Goal: Task Accomplishment & Management: Use online tool/utility

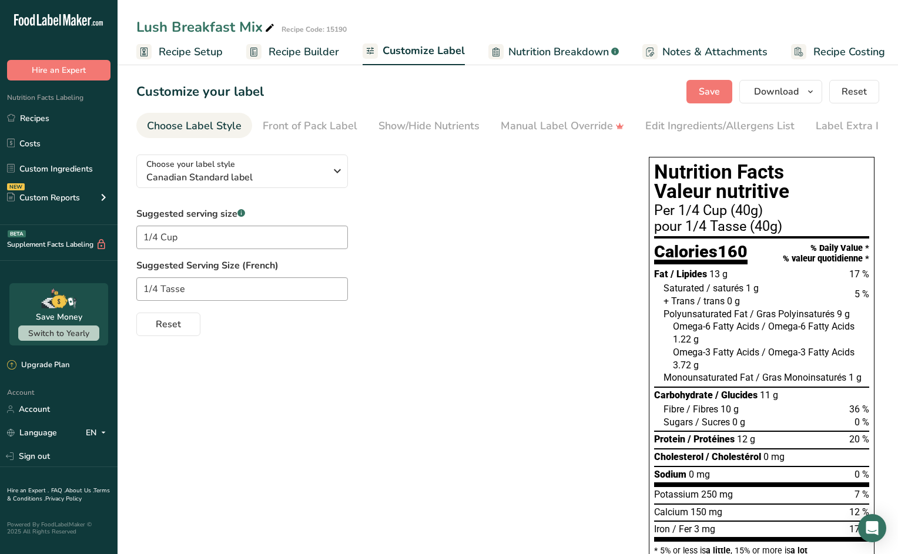
scroll to position [0, 6]
click at [714, 89] on span "Save" at bounding box center [709, 92] width 21 height 14
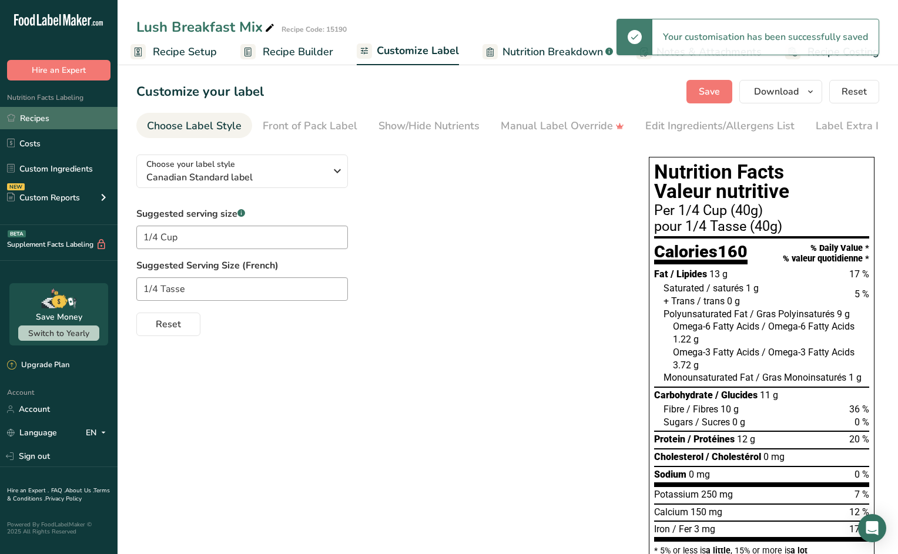
click at [51, 119] on link "Recipes" at bounding box center [59, 118] width 118 height 22
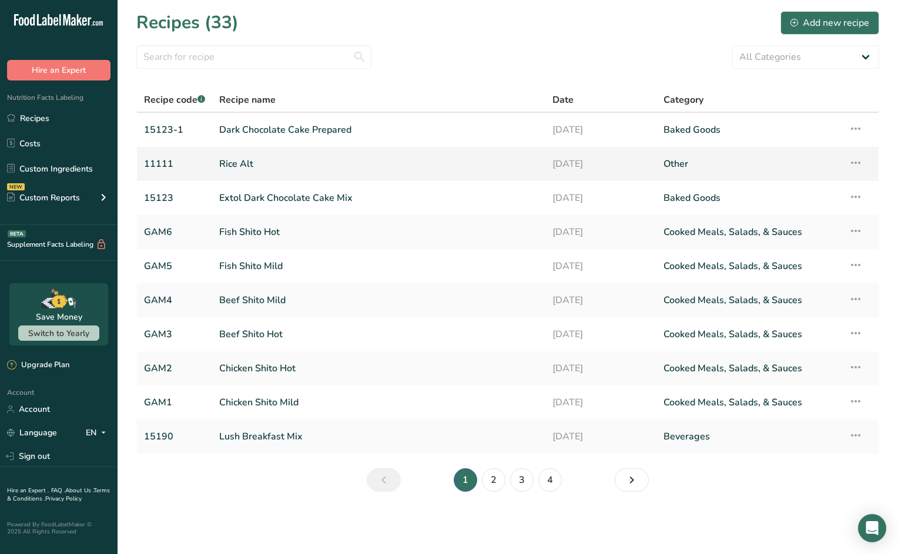
click at [298, 167] on link "Rice Alt" at bounding box center [378, 164] width 319 height 25
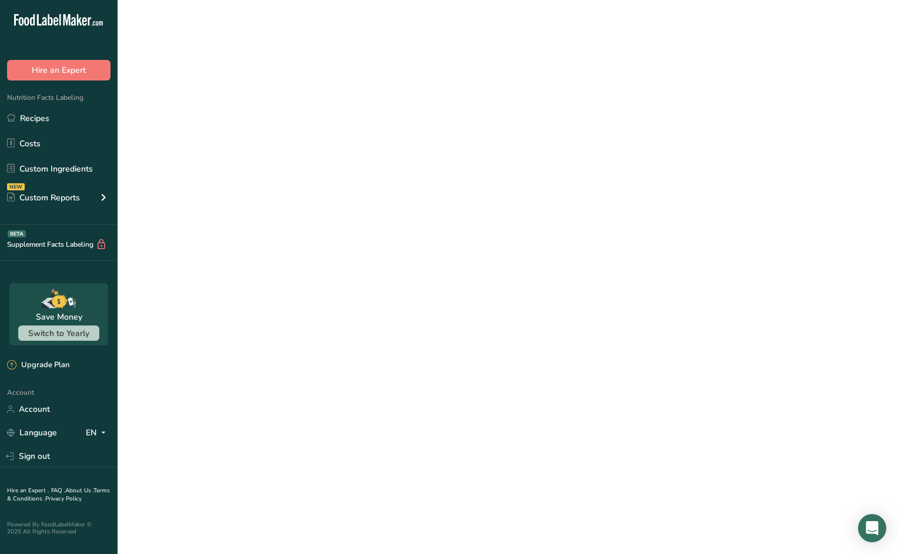
click at [298, 167] on link "Rice Alt" at bounding box center [378, 164] width 319 height 25
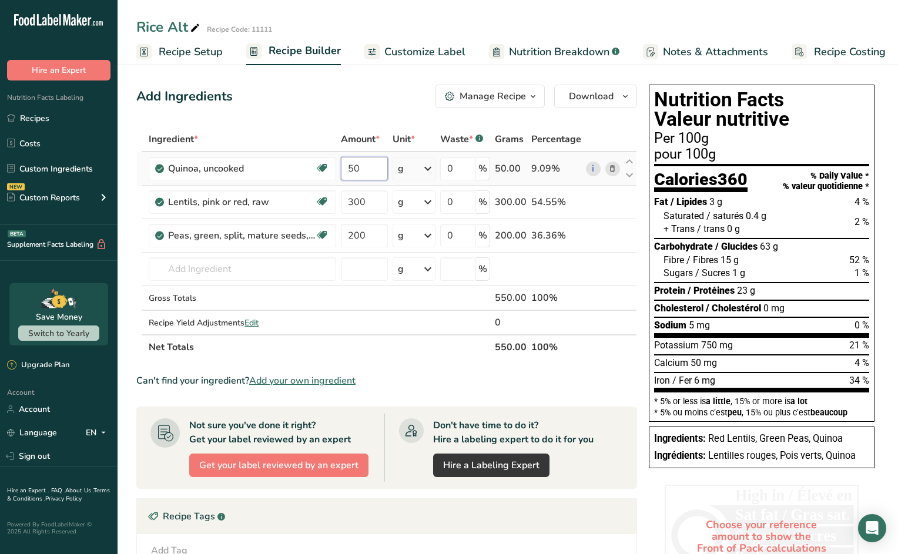
click at [365, 169] on input "50" at bounding box center [364, 169] width 46 height 24
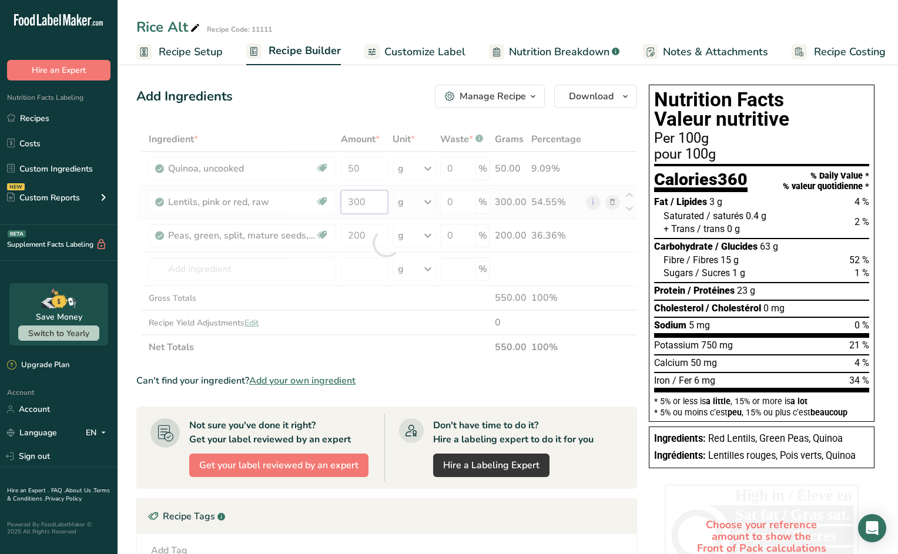
click at [374, 202] on div "Ingredient * Amount * Unit * Waste * .a-a{fill:#347362;}.b-a{fill:#fff;} Grams …" at bounding box center [386, 243] width 501 height 233
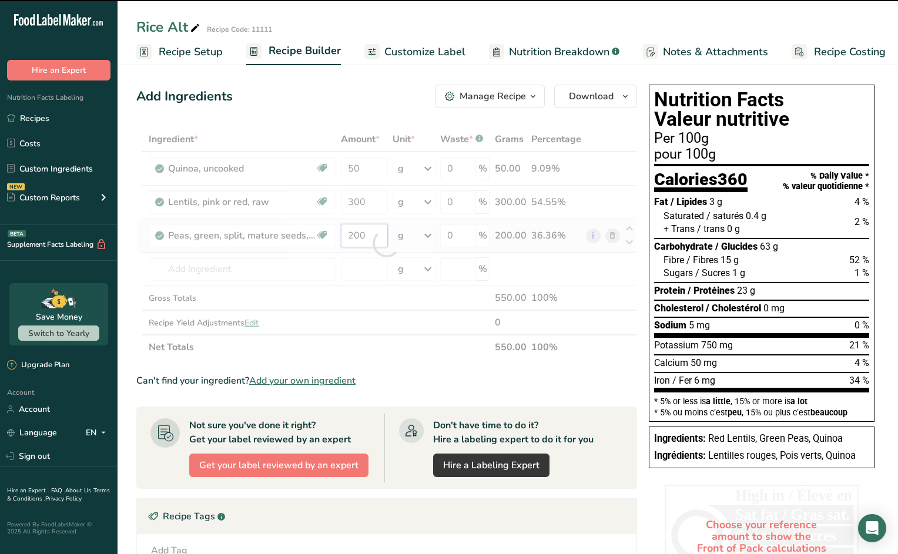
click at [373, 238] on div "Ingredient * Amount * Unit * Waste * .a-a{fill:#347362;}.b-a{fill:#fff;} Grams …" at bounding box center [386, 243] width 501 height 233
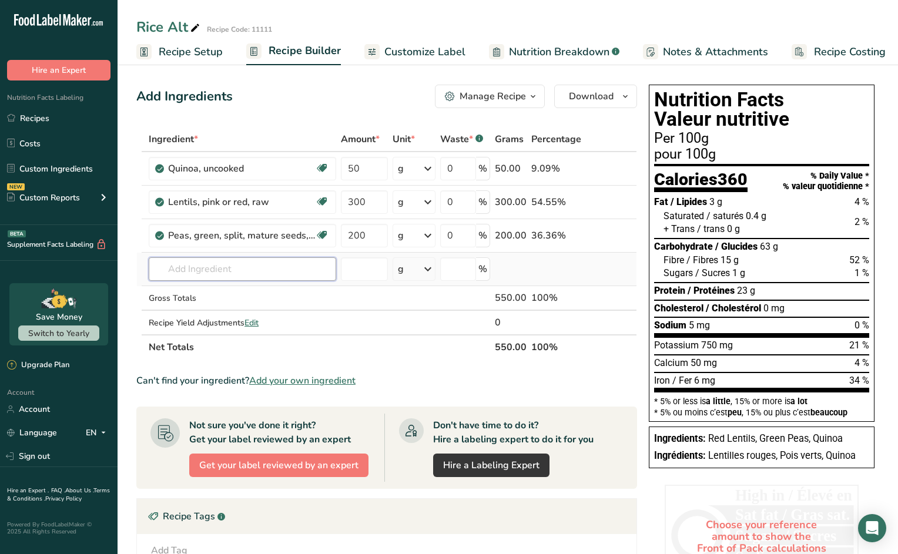
click at [255, 268] on div "Ingredient * Amount * Unit * Waste * .a-a{fill:#347362;}.b-a{fill:#fff;} Grams …" at bounding box center [386, 243] width 501 height 233
type input "B"
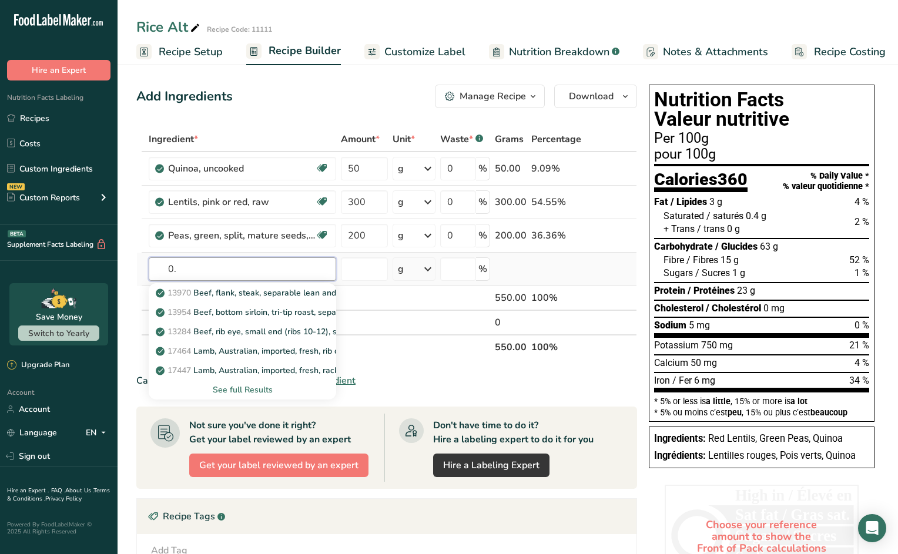
type input "0"
click at [358, 267] on input "number" at bounding box center [364, 269] width 46 height 24
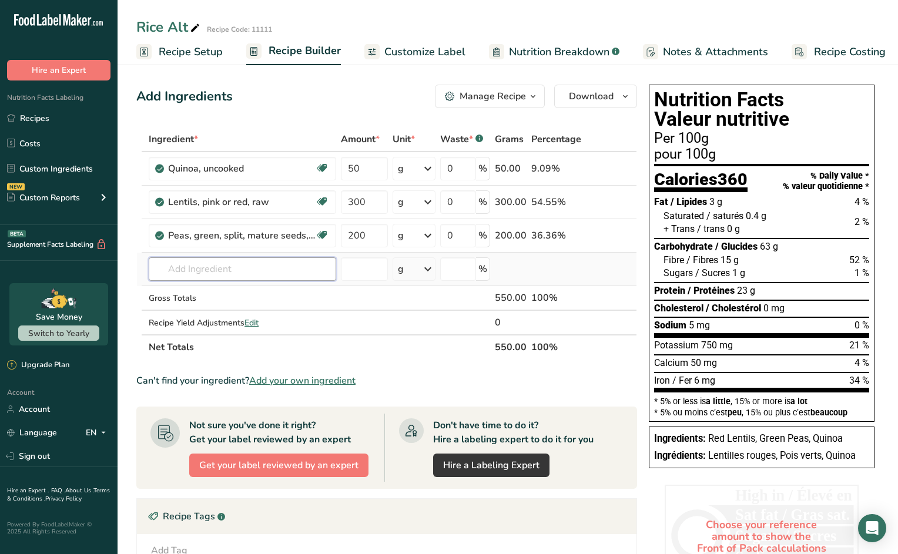
click at [267, 265] on input "text" at bounding box center [242, 269] width 187 height 24
click at [243, 269] on input "text" at bounding box center [242, 269] width 187 height 24
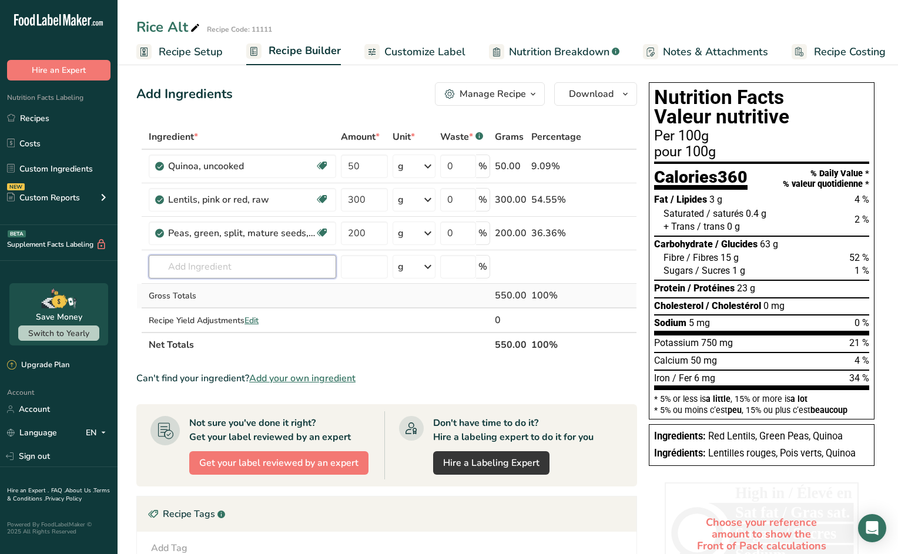
scroll to position [19, 0]
